Goal: Use online tool/utility: Utilize a website feature to perform a specific function

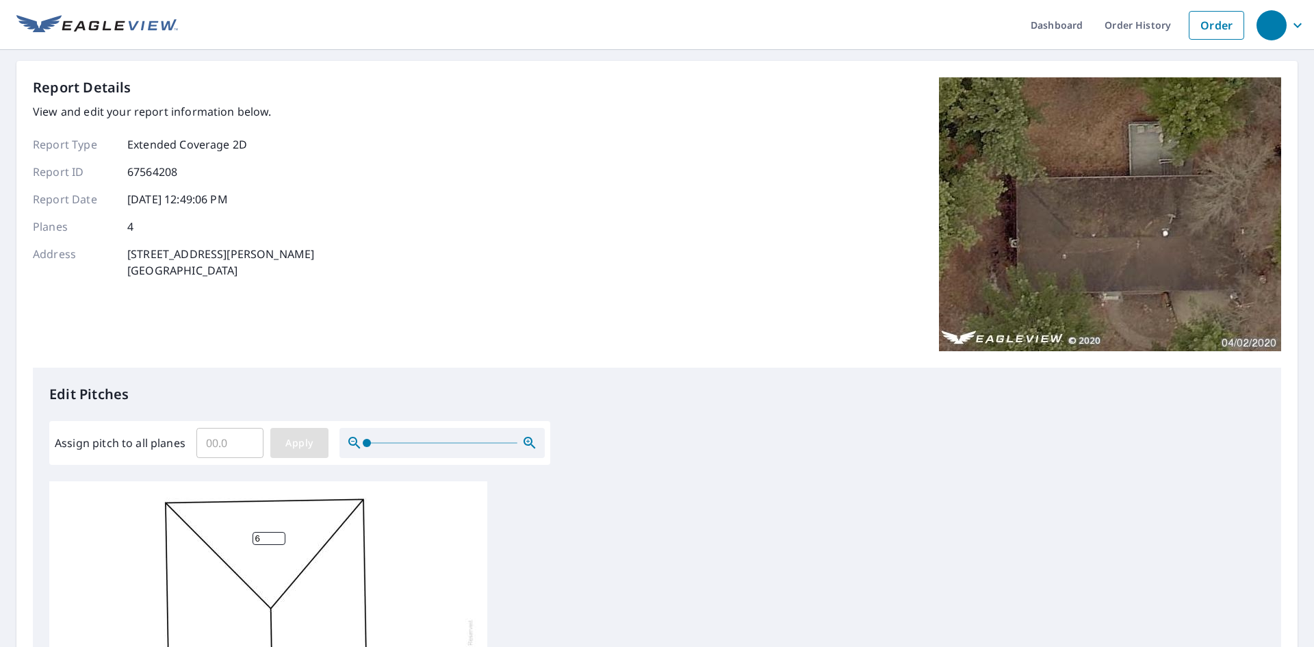
click at [314, 443] on span "Apply" at bounding box center [299, 443] width 36 height 17
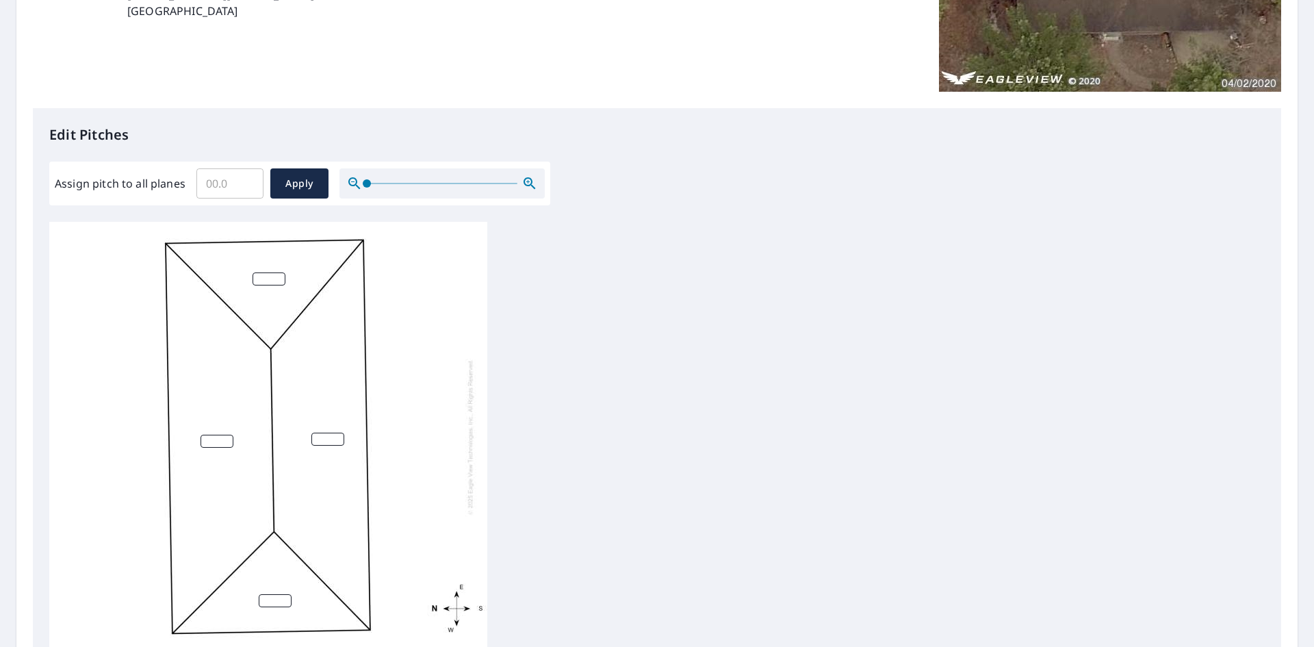
scroll to position [231, 0]
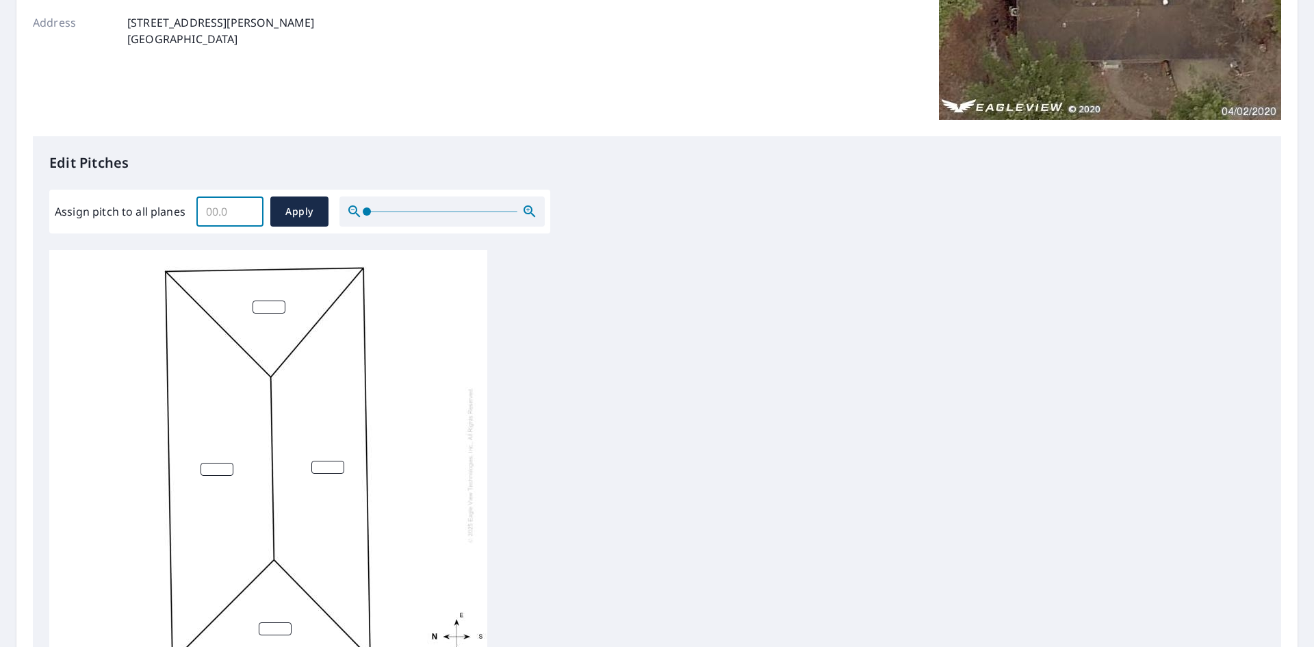
click at [224, 213] on input "Assign pitch to all planes" at bounding box center [229, 211] width 67 height 38
type input "6"
click at [287, 216] on span "Apply" at bounding box center [299, 211] width 36 height 17
type input "6"
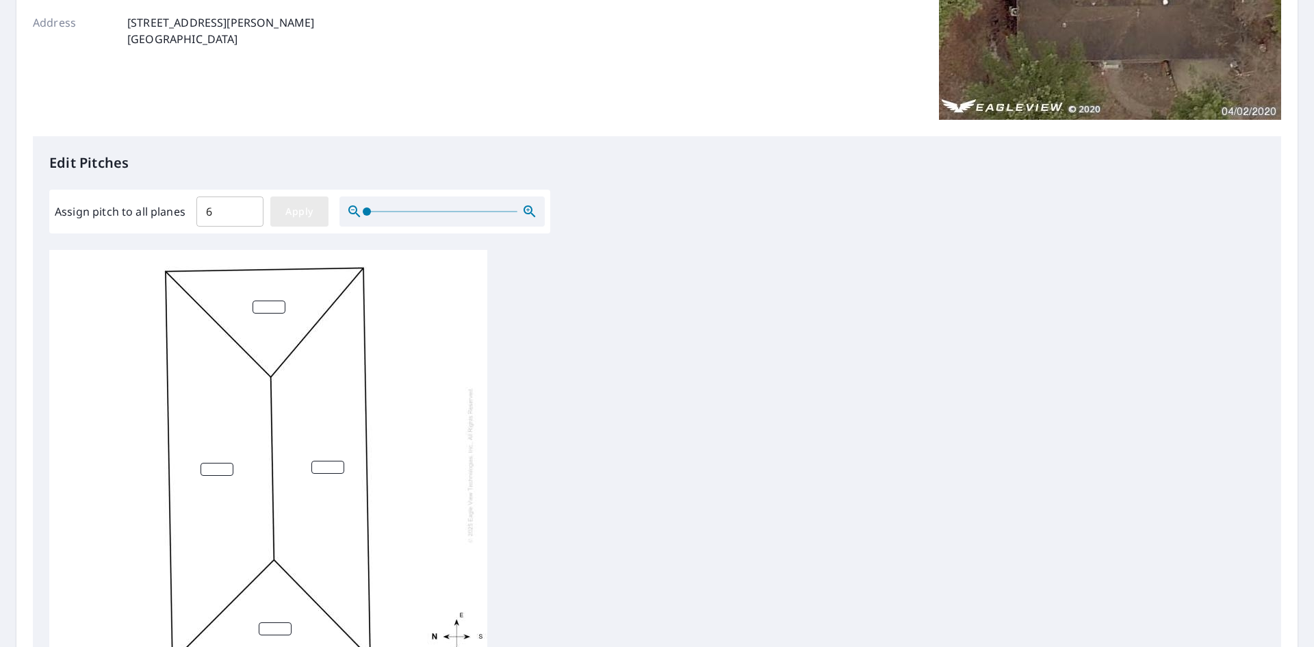
type input "6"
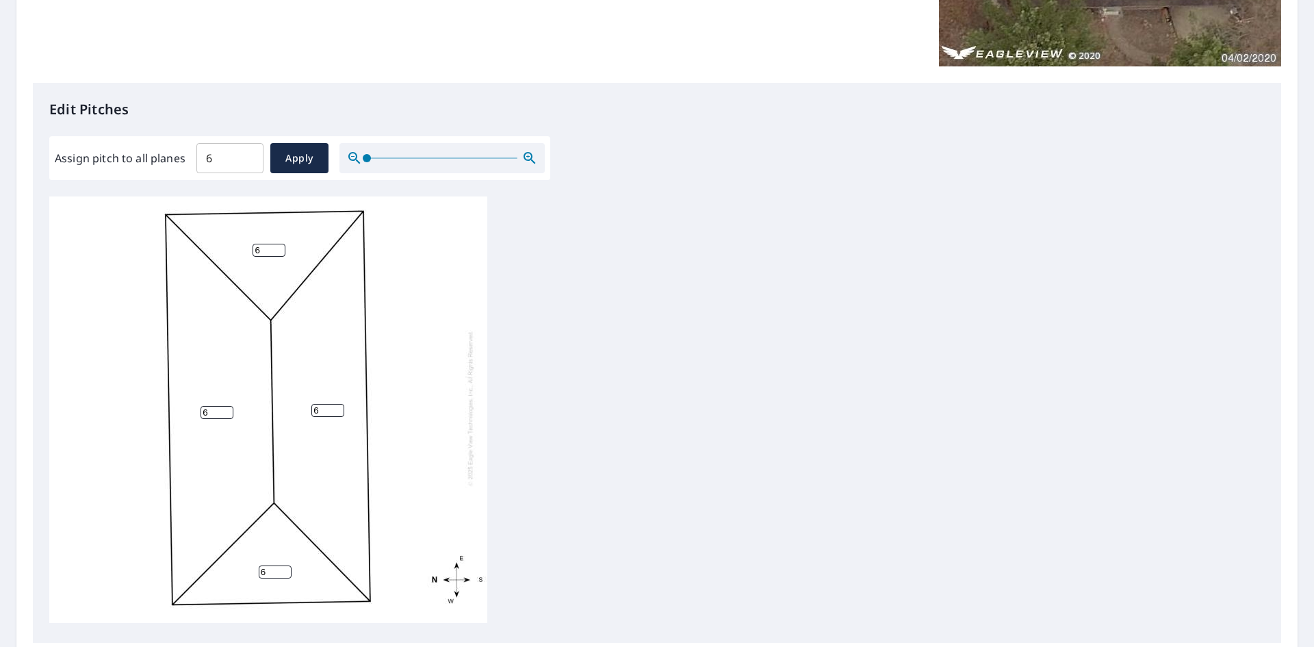
scroll to position [437, 0]
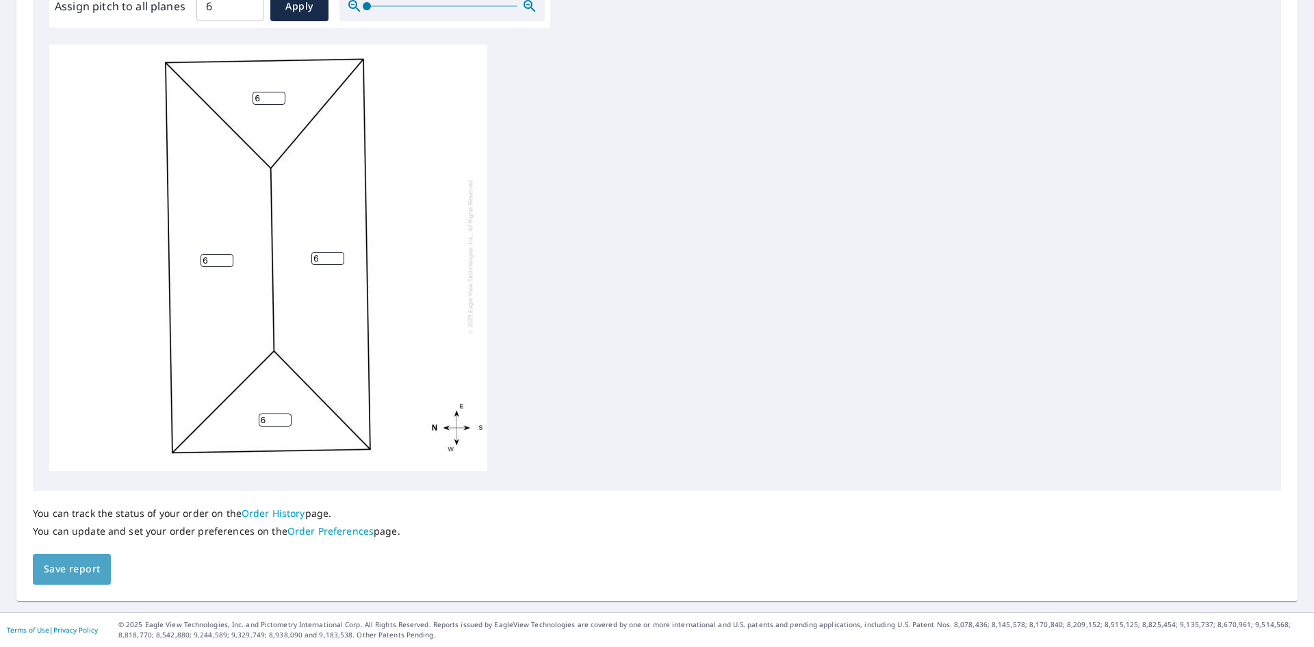
drag, startPoint x: 82, startPoint y: 566, endPoint x: 77, endPoint y: 572, distance: 7.3
click at [77, 572] on span "Save report" at bounding box center [72, 569] width 56 height 17
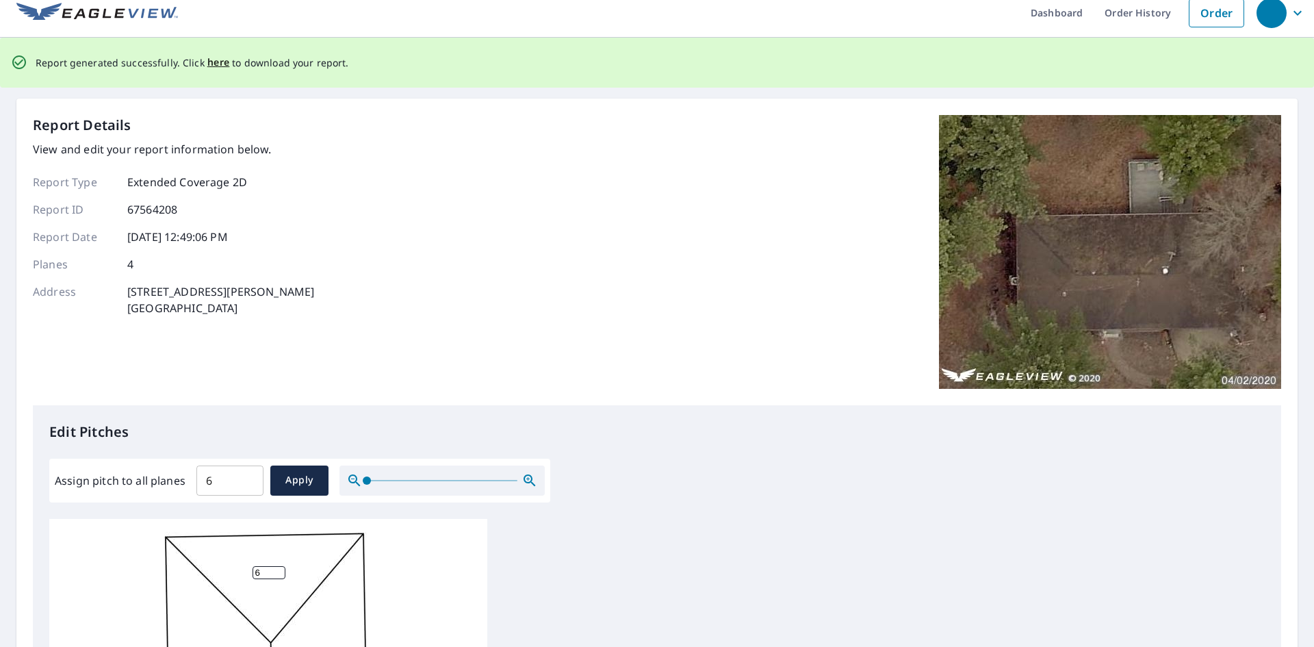
scroll to position [0, 0]
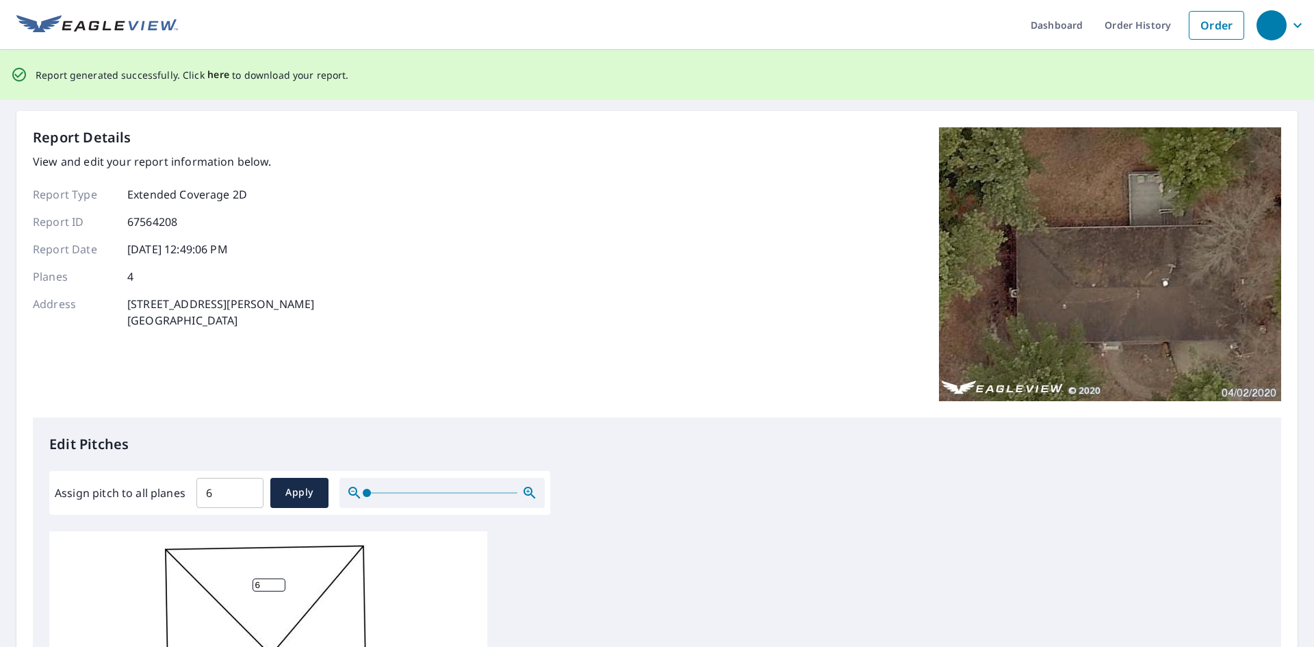
click at [211, 73] on span "here" at bounding box center [218, 74] width 23 height 17
